Goal: Find specific page/section: Find specific page/section

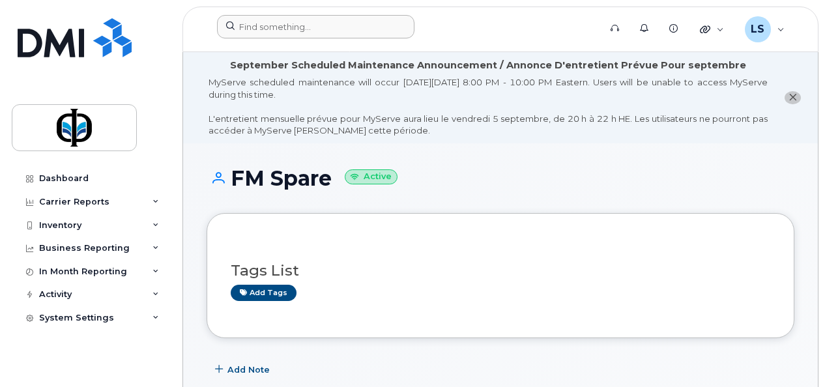
scroll to position [1315, 0]
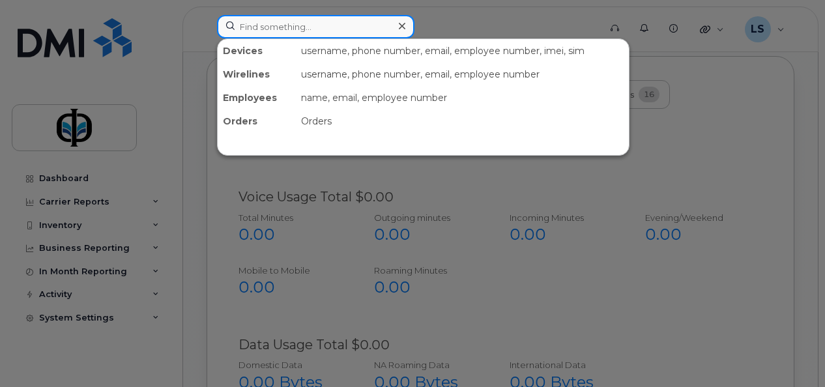
click at [320, 20] on input at bounding box center [316, 26] width 198 height 23
type input "[PERSON_NAME]"
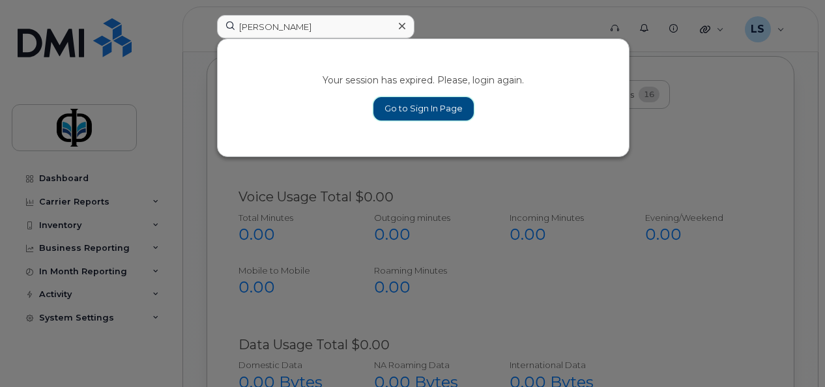
click at [398, 115] on link "Go to Sign In Page" at bounding box center [424, 108] width 100 height 23
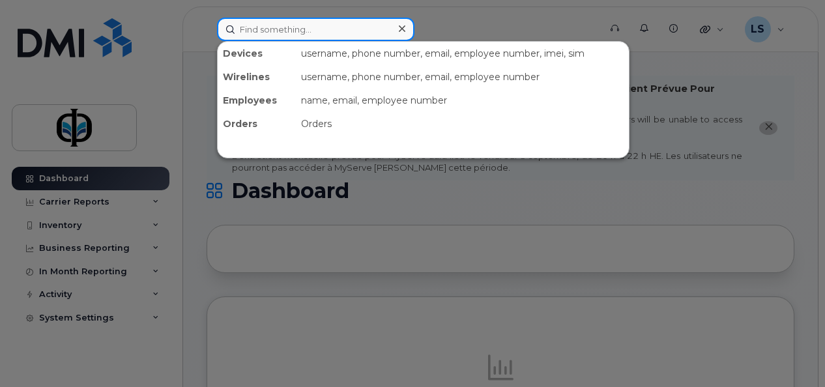
click at [276, 31] on input at bounding box center [316, 29] width 198 height 23
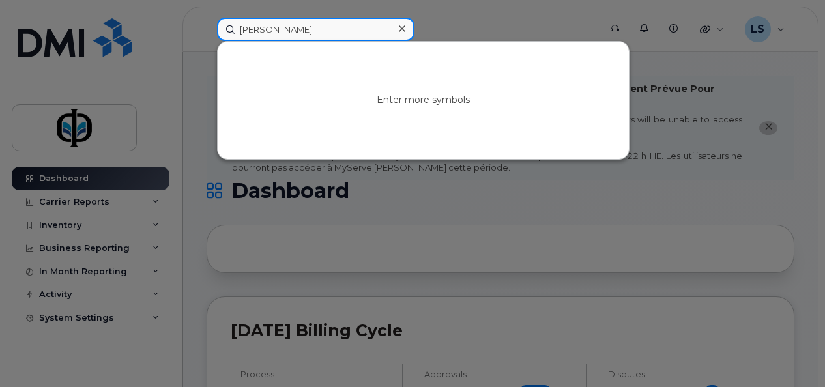
type input "[PERSON_NAME]"
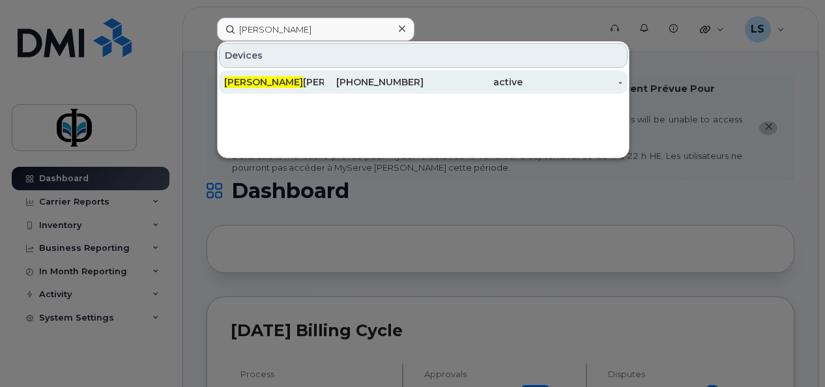
click at [481, 85] on div "active" at bounding box center [474, 82] width 100 height 13
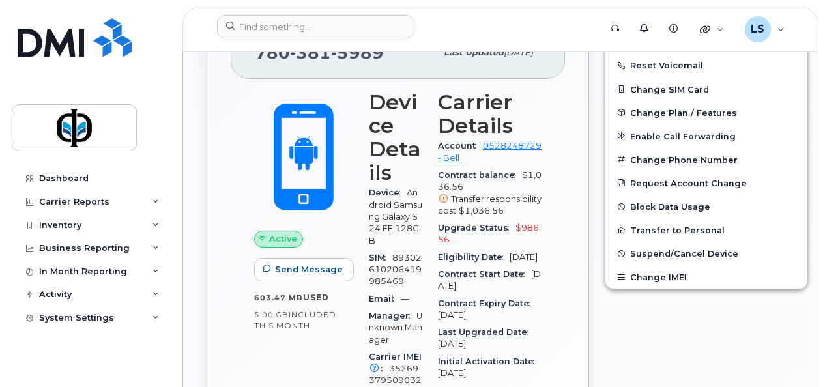
scroll to position [459, 0]
